Goal: Task Accomplishment & Management: Complete application form

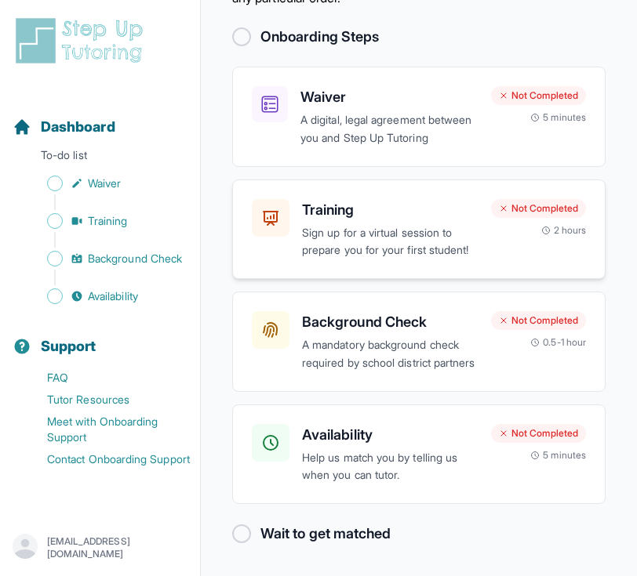
scroll to position [197, 0]
click at [425, 311] on h3 "Background Check" at bounding box center [390, 322] width 176 height 22
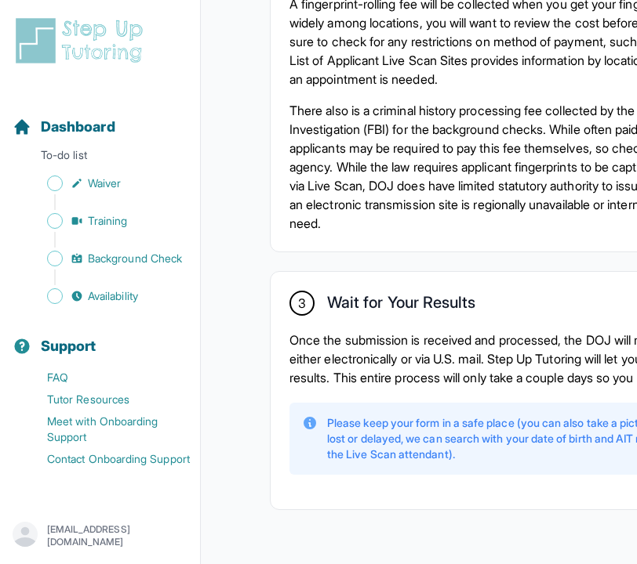
scroll to position [1181, 0]
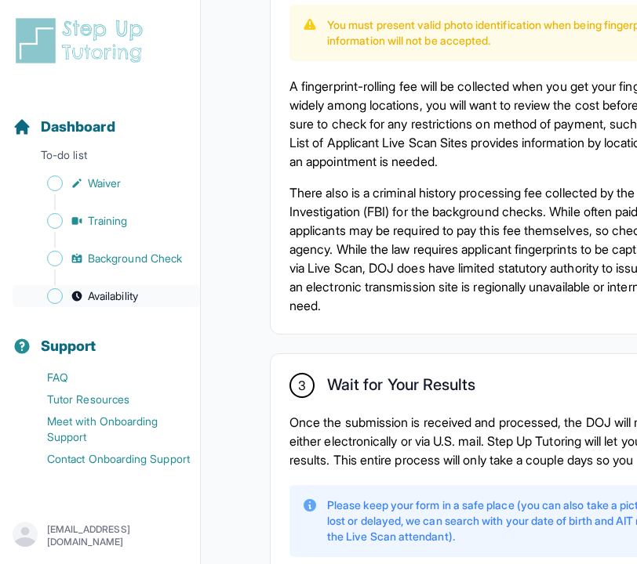
click at [45, 292] on link "Availability" at bounding box center [106, 296] width 187 height 22
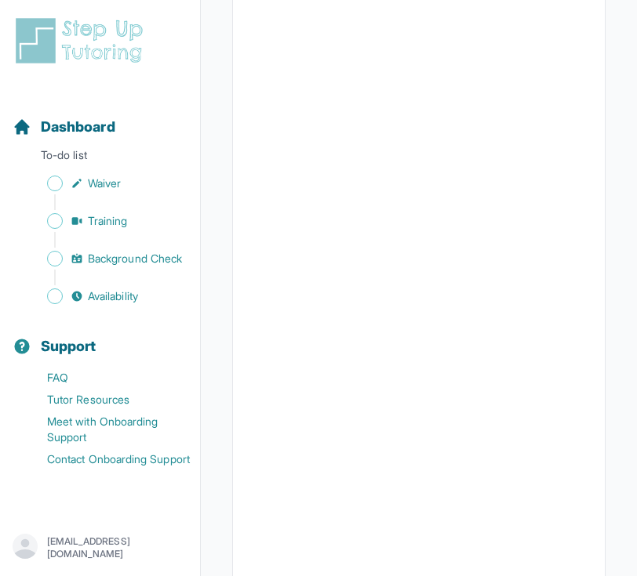
scroll to position [284, 0]
click at [249, 284] on div at bounding box center [418, 267] width 373 height 682
